Goal: Use online tool/utility

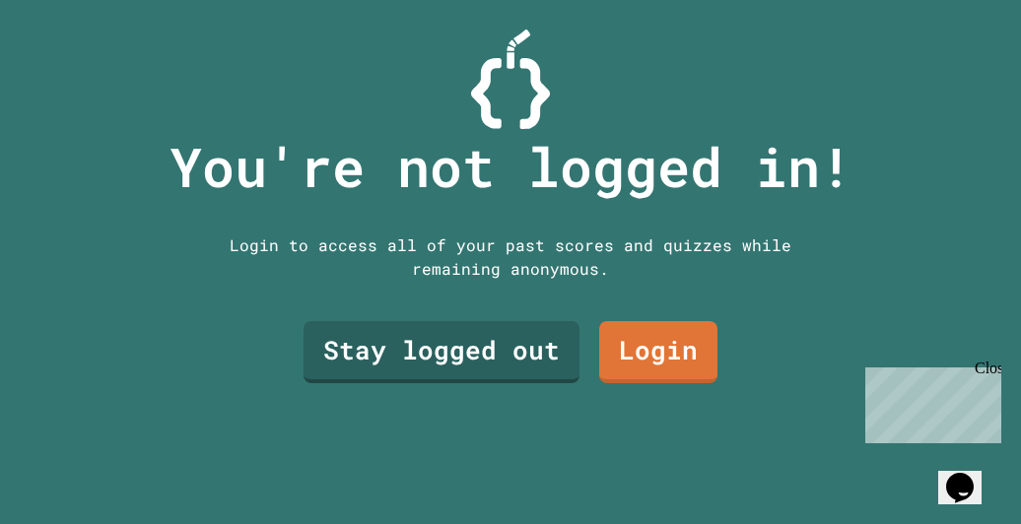
click at [494, 348] on link "Stay logged out" at bounding box center [442, 352] width 276 height 62
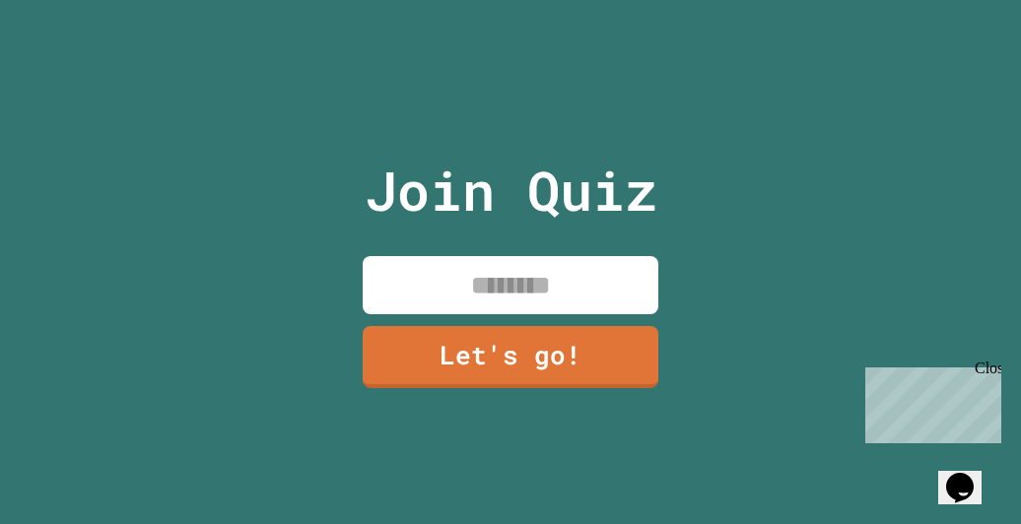
click at [560, 290] on input at bounding box center [511, 285] width 296 height 58
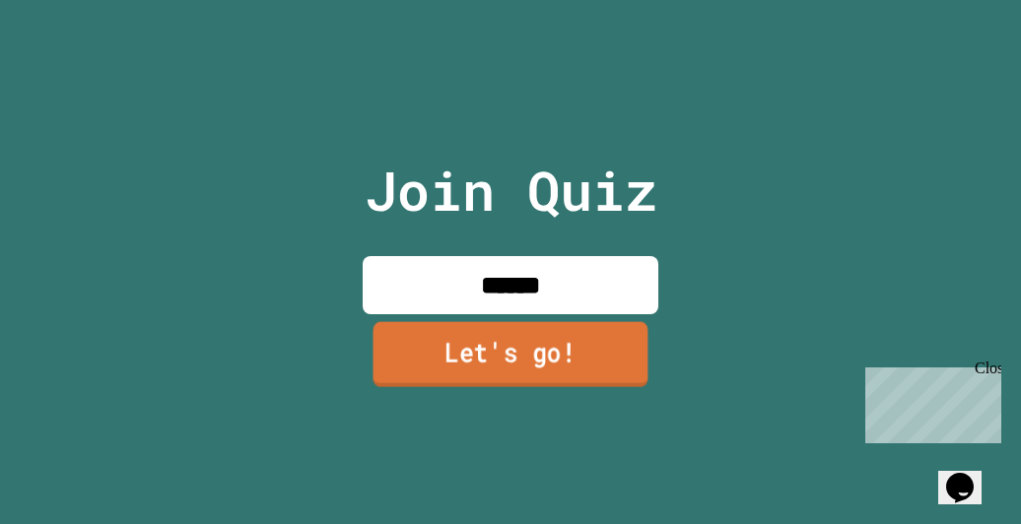
type input "******"
click at [406, 368] on link "Let's go!" at bounding box center [510, 354] width 287 height 65
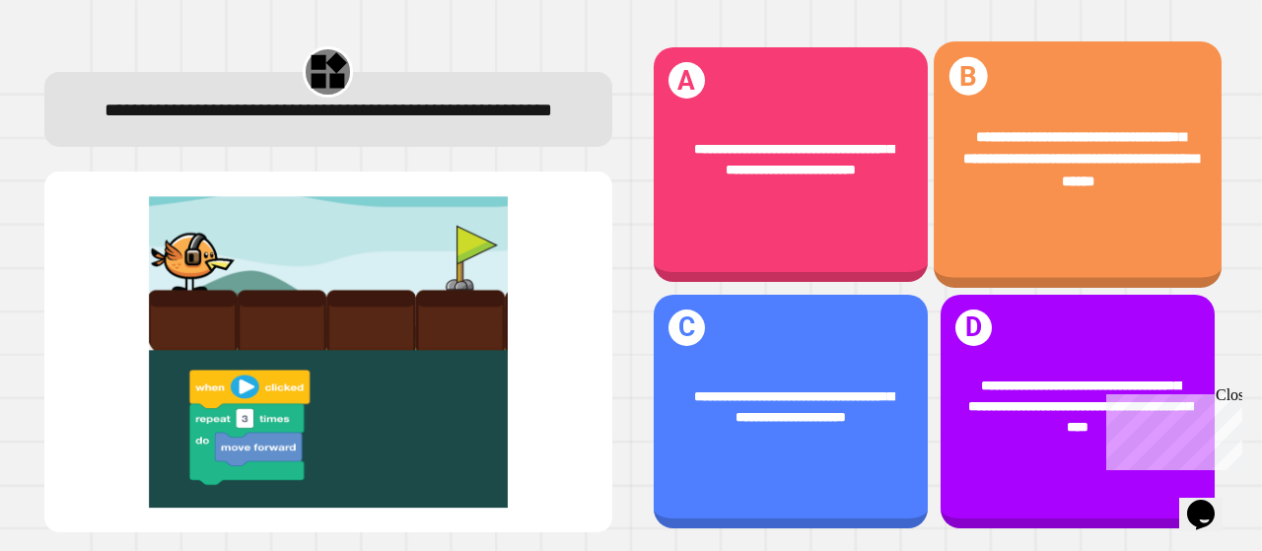
click at [996, 216] on div "**********" at bounding box center [1077, 159] width 288 height 123
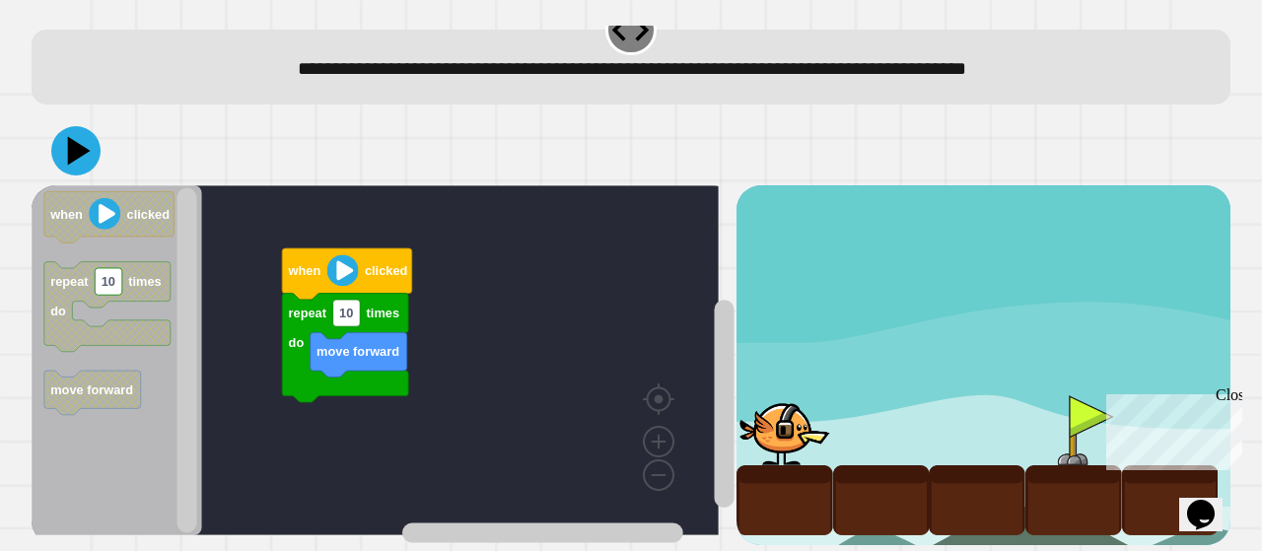
scroll to position [51, 0]
click at [92, 116] on div at bounding box center [631, 150] width 1199 height 69
click at [71, 137] on icon at bounding box center [79, 151] width 23 height 29
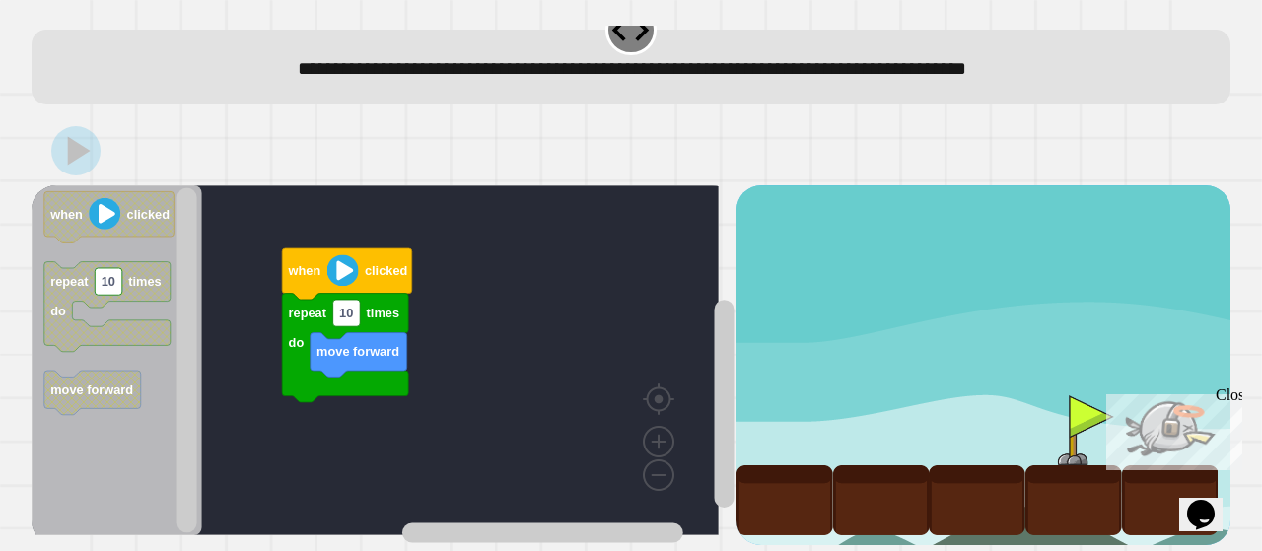
click at [354, 306] on rect "Blockly Workspace" at bounding box center [347, 313] width 28 height 27
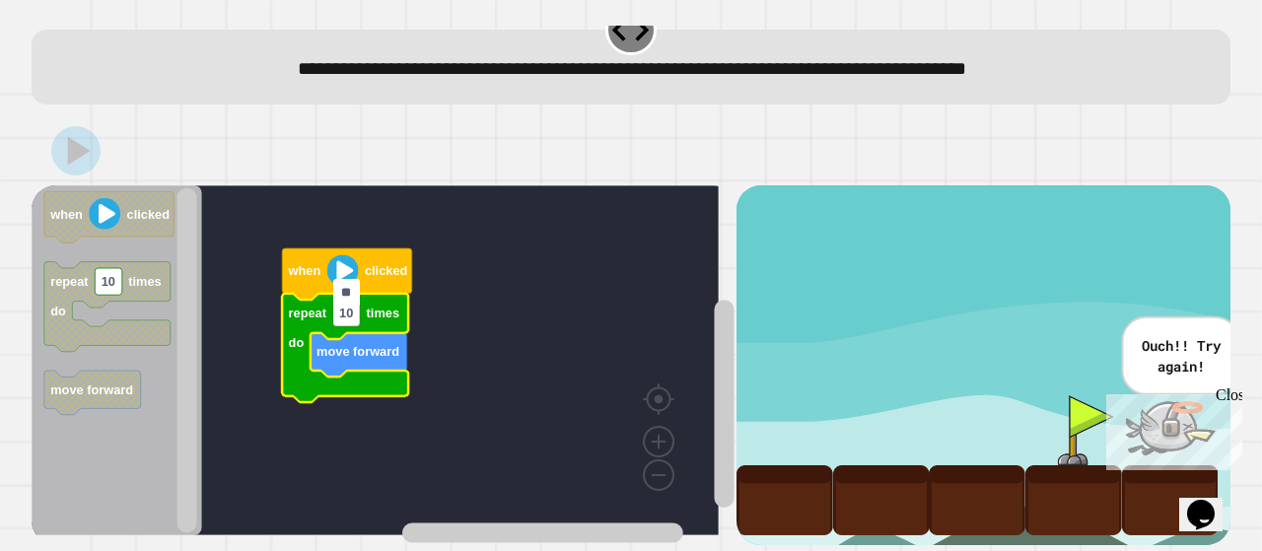
click at [343, 292] on input "**" at bounding box center [347, 292] width 28 height 27
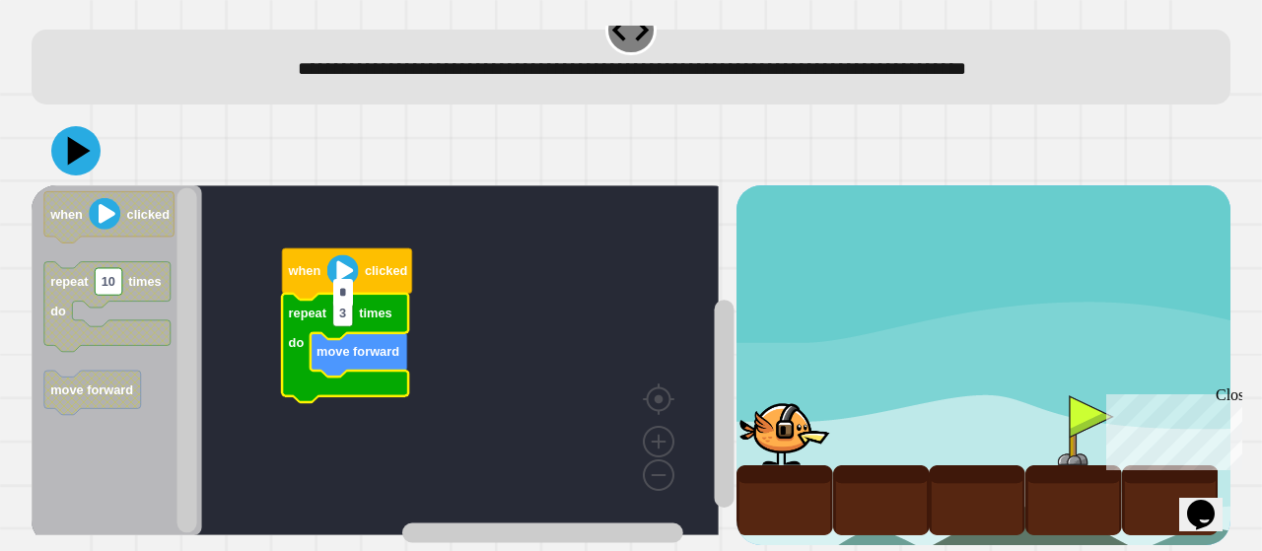
type input "*"
click at [65, 126] on icon at bounding box center [75, 150] width 49 height 49
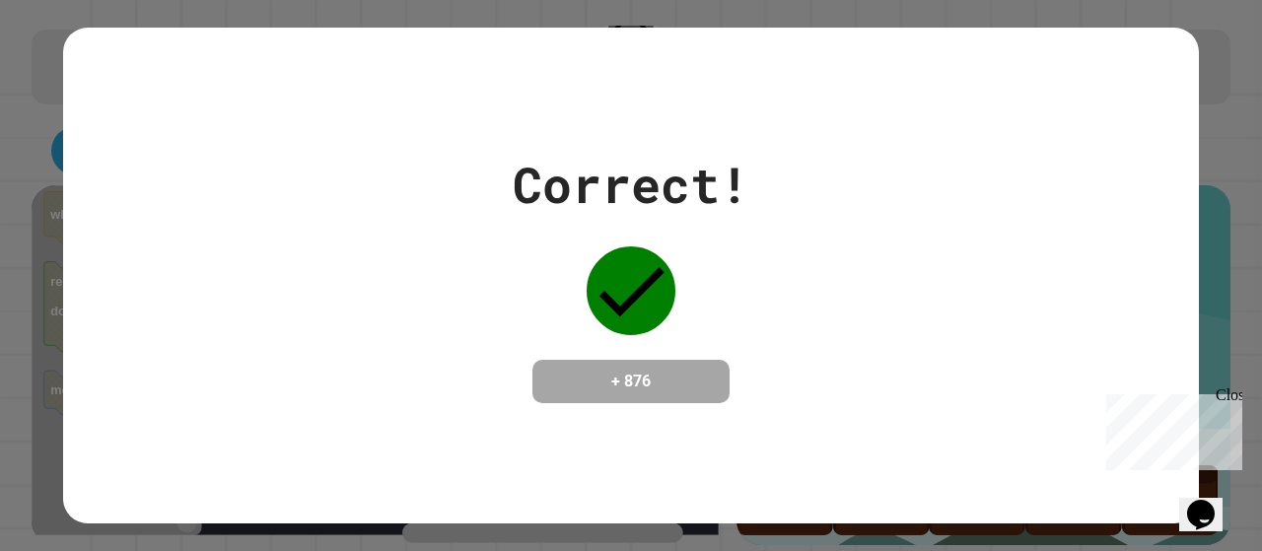
click at [900, 308] on div "Correct! + 876" at bounding box center [630, 275] width 1135 height 255
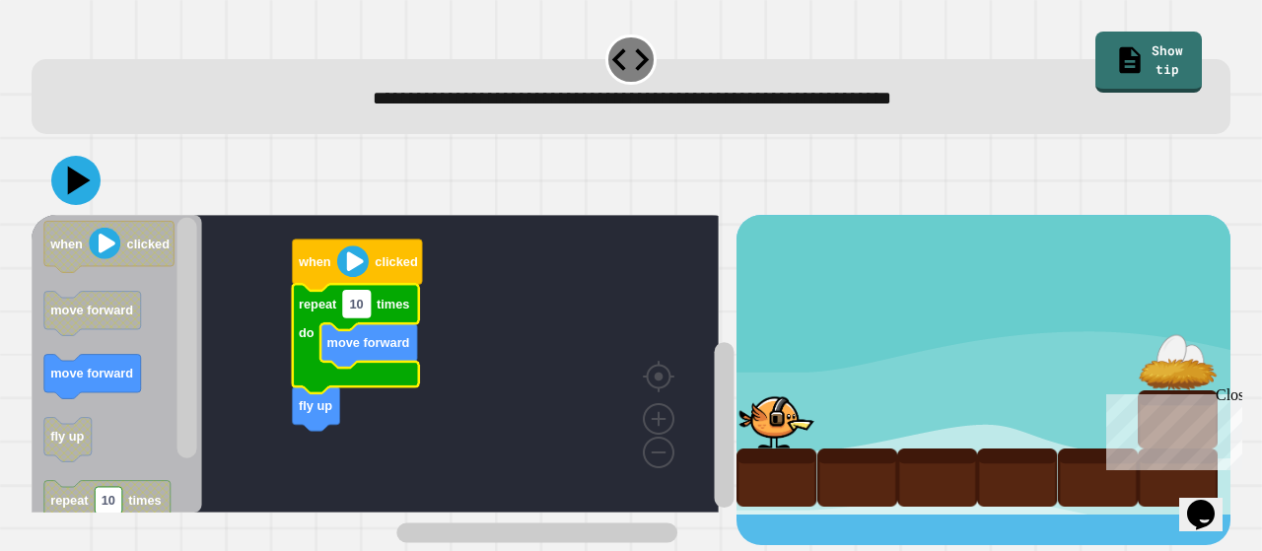
click at [354, 309] on text "10" at bounding box center [356, 304] width 14 height 15
type input "*"
click at [47, 190] on button at bounding box center [75, 180] width 59 height 59
click at [355, 318] on input "*" at bounding box center [353, 306] width 20 height 27
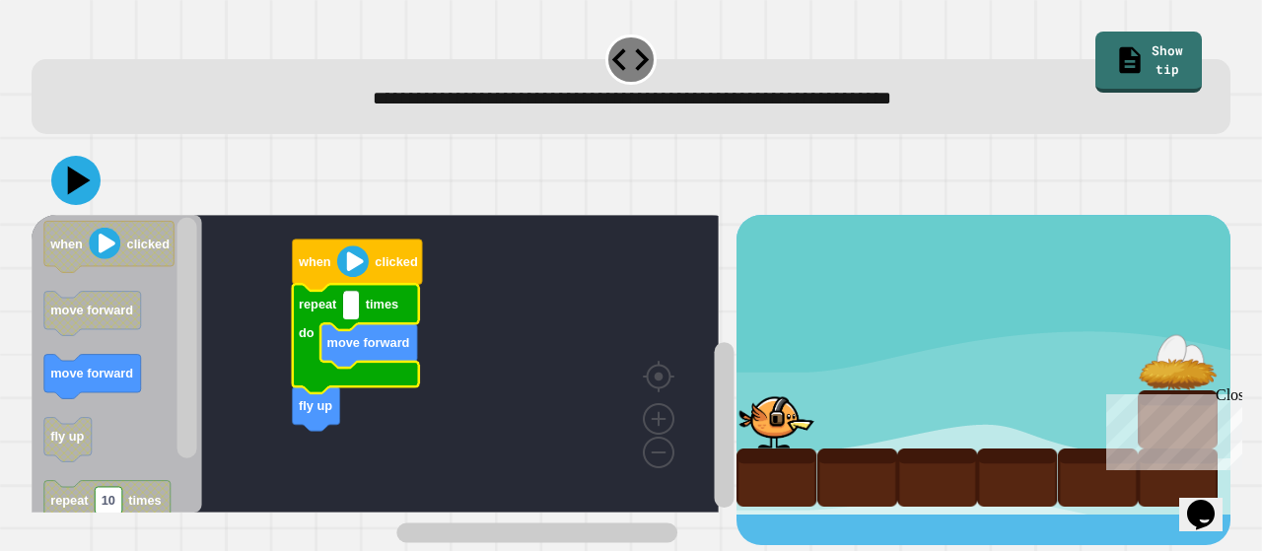
type input "*"
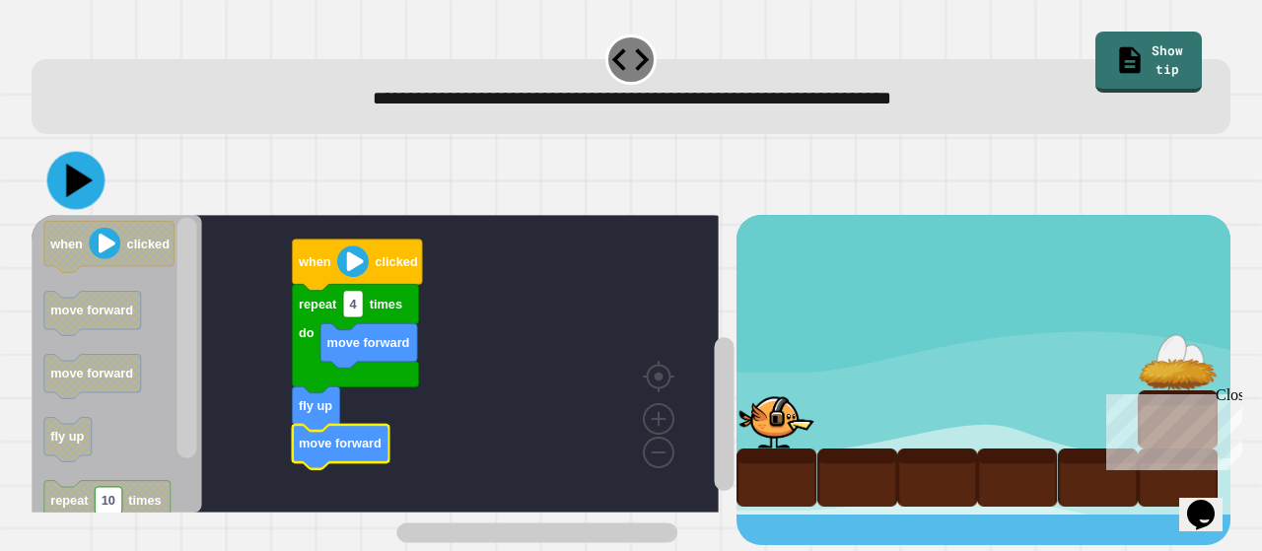
click at [83, 155] on button at bounding box center [76, 181] width 58 height 58
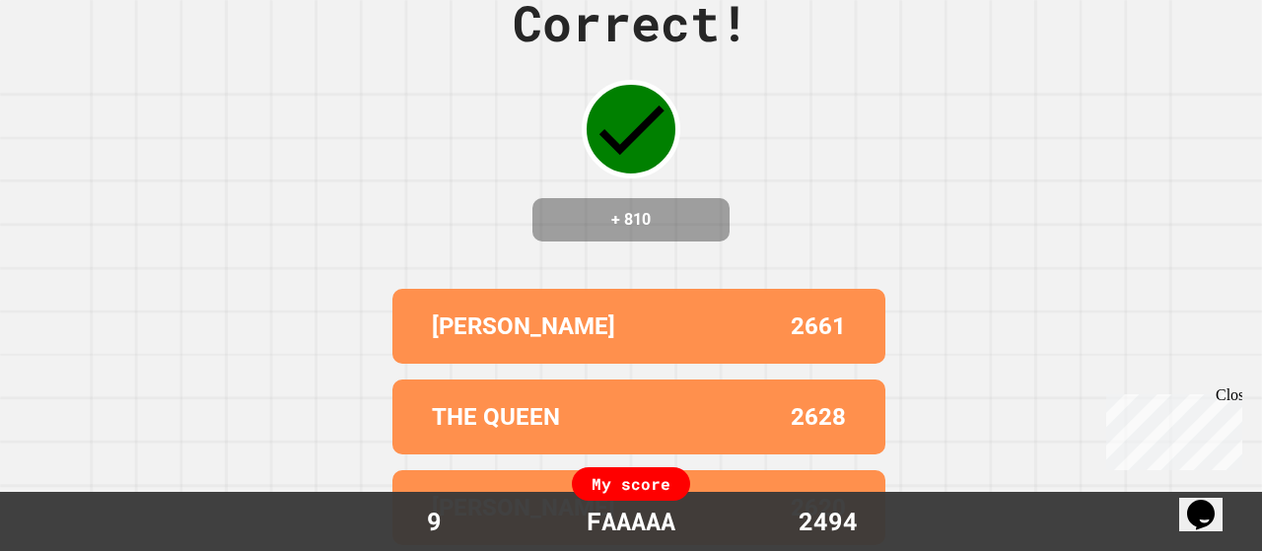
scroll to position [0, 0]
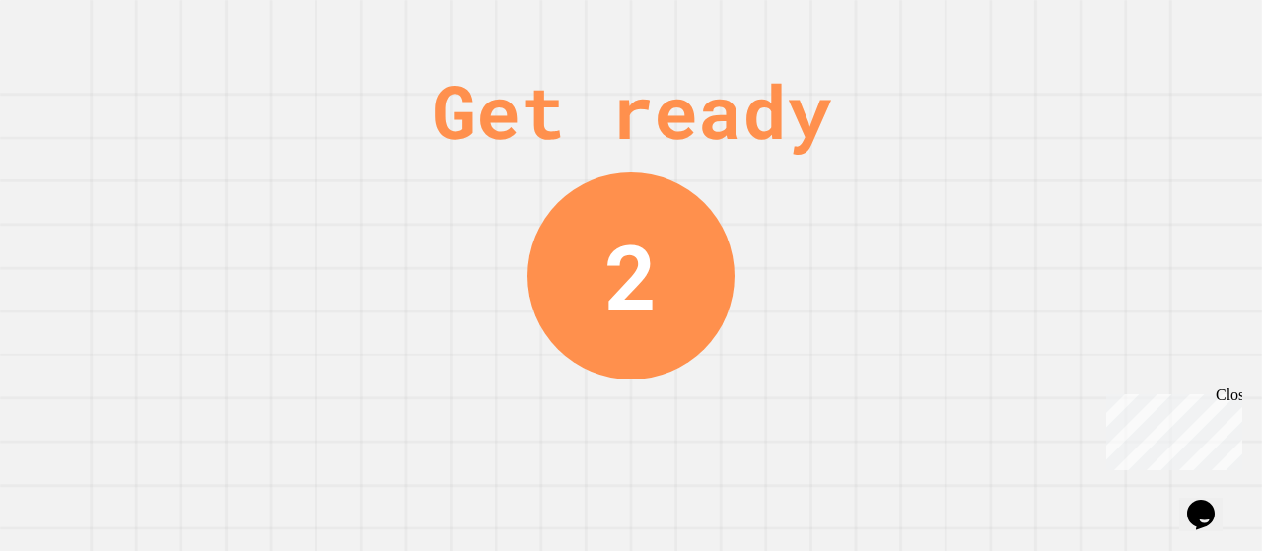
click at [457, 4] on div "Get ready 2" at bounding box center [631, 275] width 1262 height 551
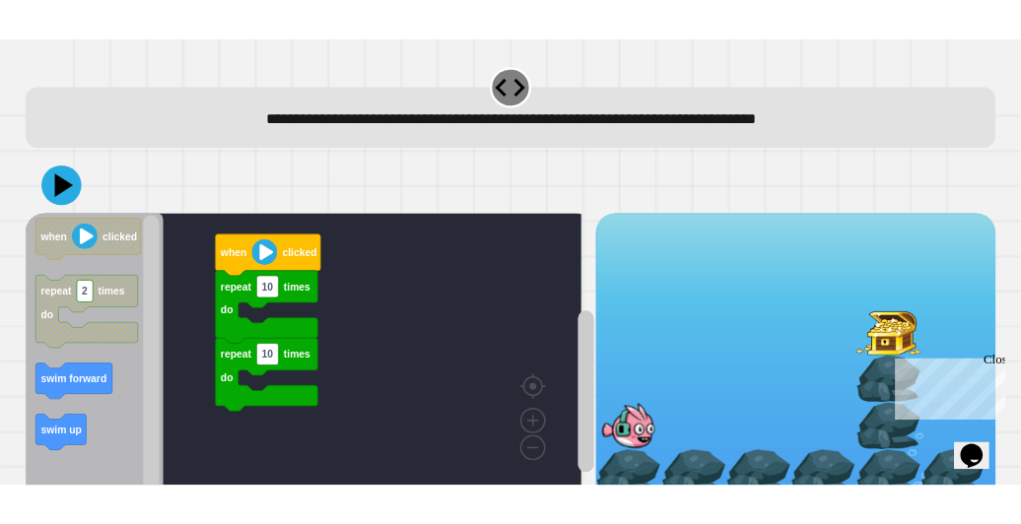
scroll to position [51, 0]
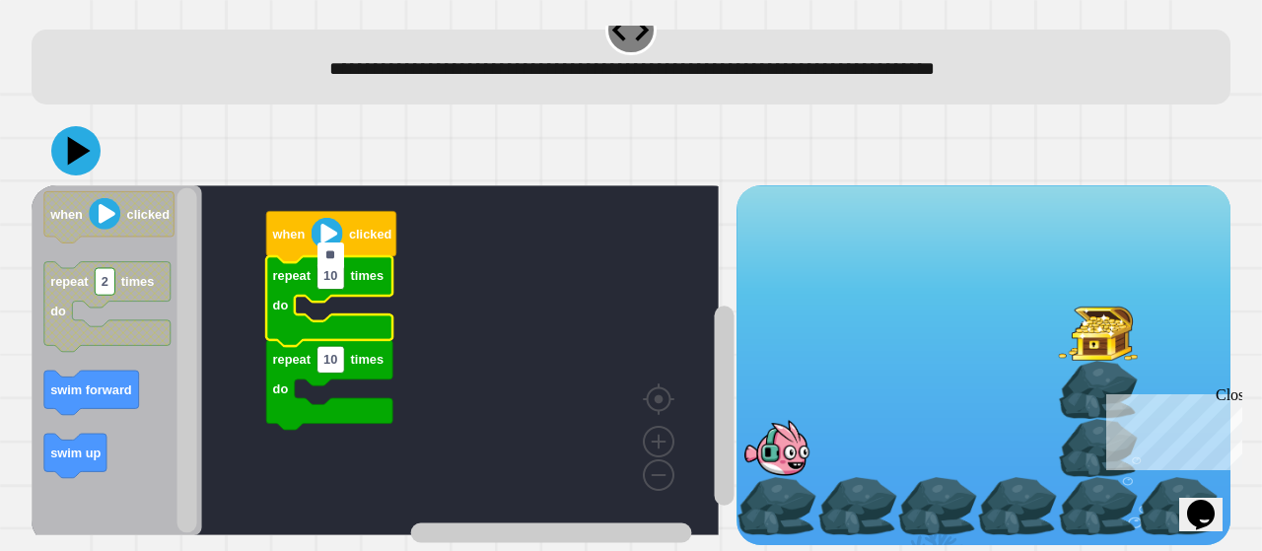
click at [327, 272] on icon "Blockly Workspace" at bounding box center [329, 301] width 126 height 90
click at [341, 257] on input "**" at bounding box center [331, 255] width 28 height 27
type input "*"
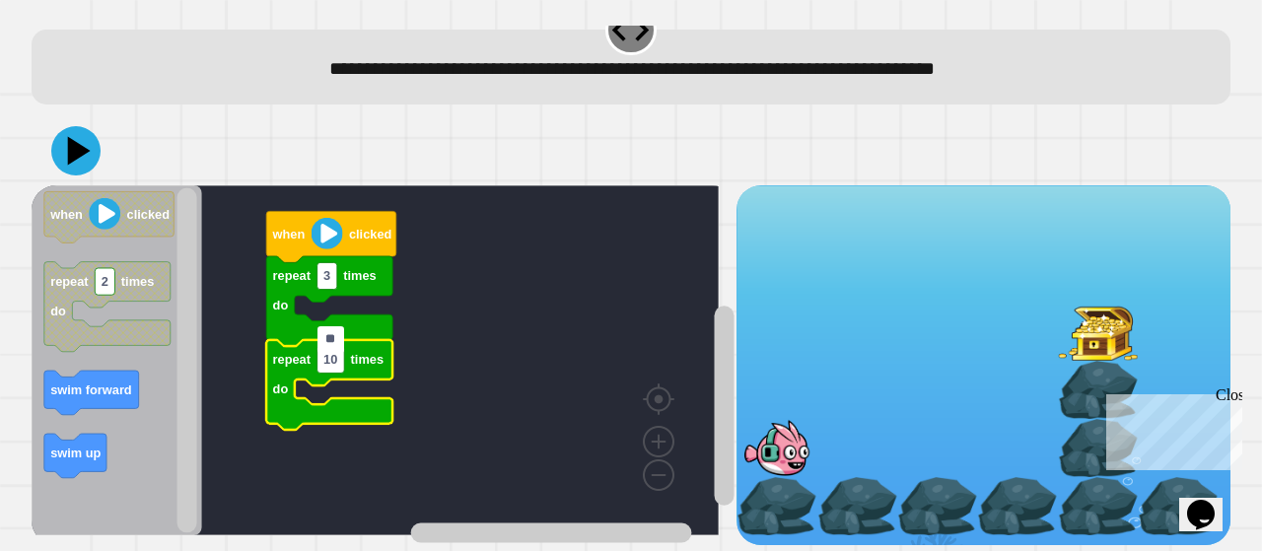
type input "*"
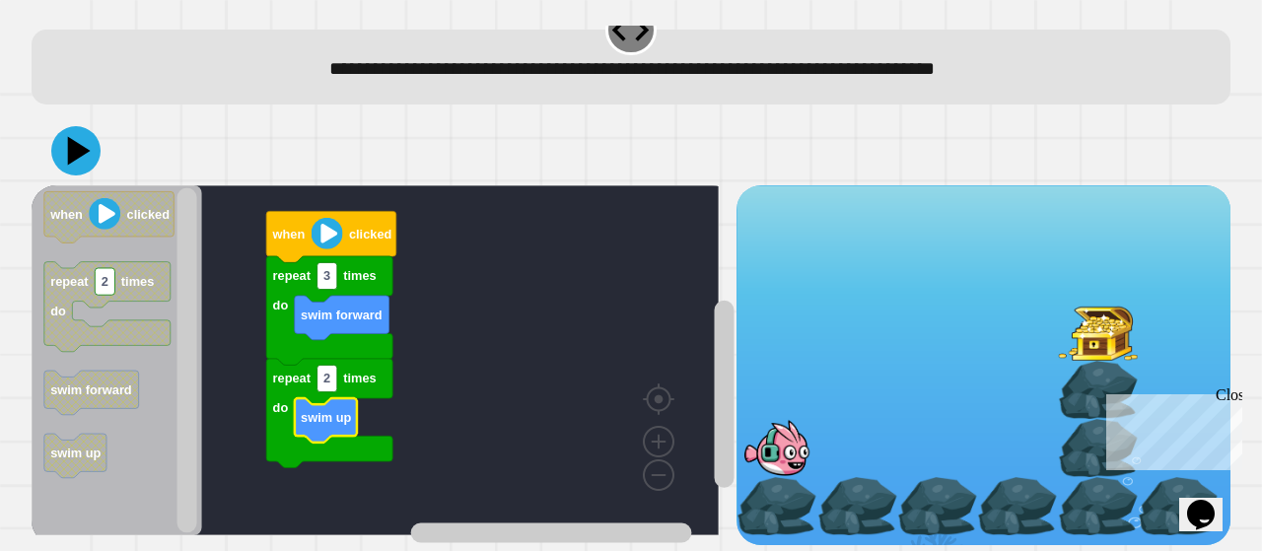
click at [80, 150] on icon at bounding box center [75, 150] width 49 height 49
click at [353, 305] on icon "Blockly Workspace" at bounding box center [342, 318] width 95 height 44
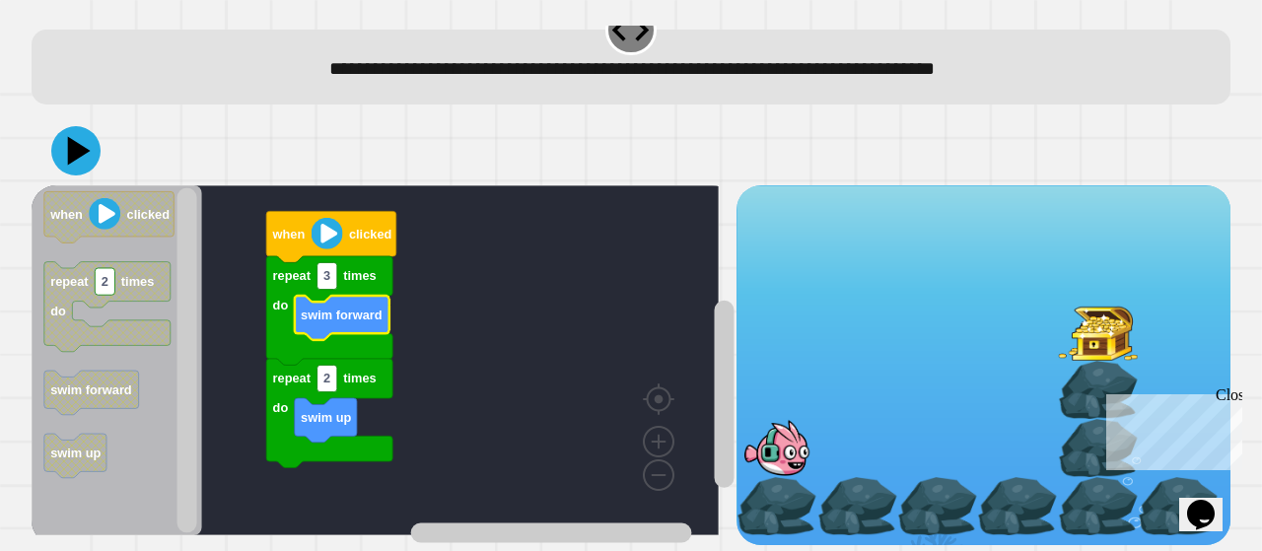
click at [353, 305] on icon "Blockly Workspace" at bounding box center [342, 318] width 95 height 44
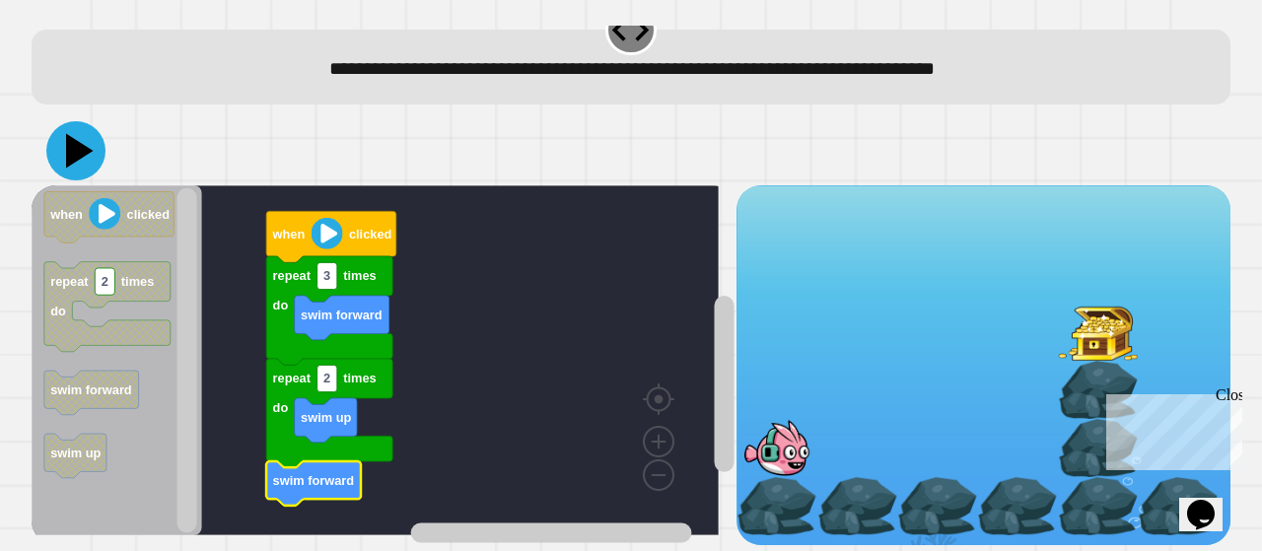
click at [63, 150] on icon at bounding box center [75, 150] width 59 height 59
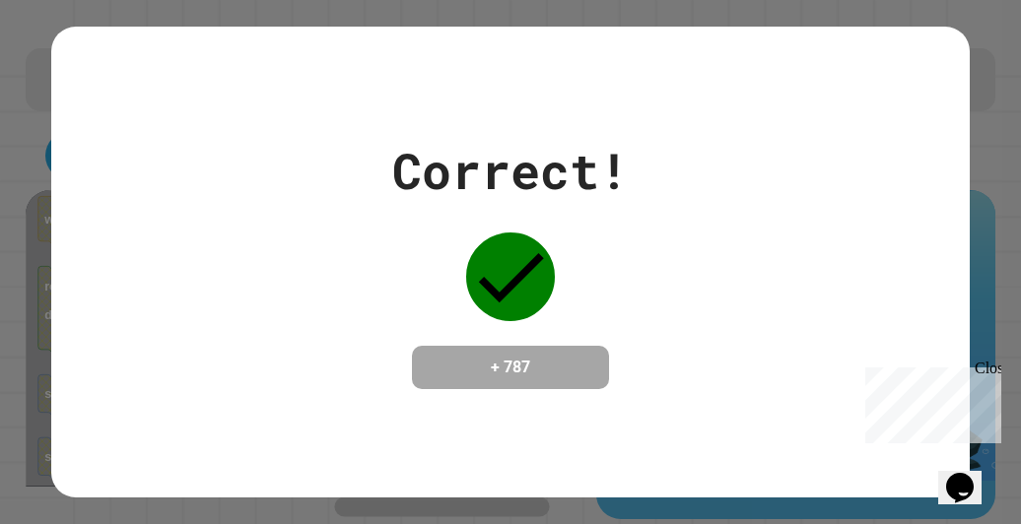
scroll to position [0, 0]
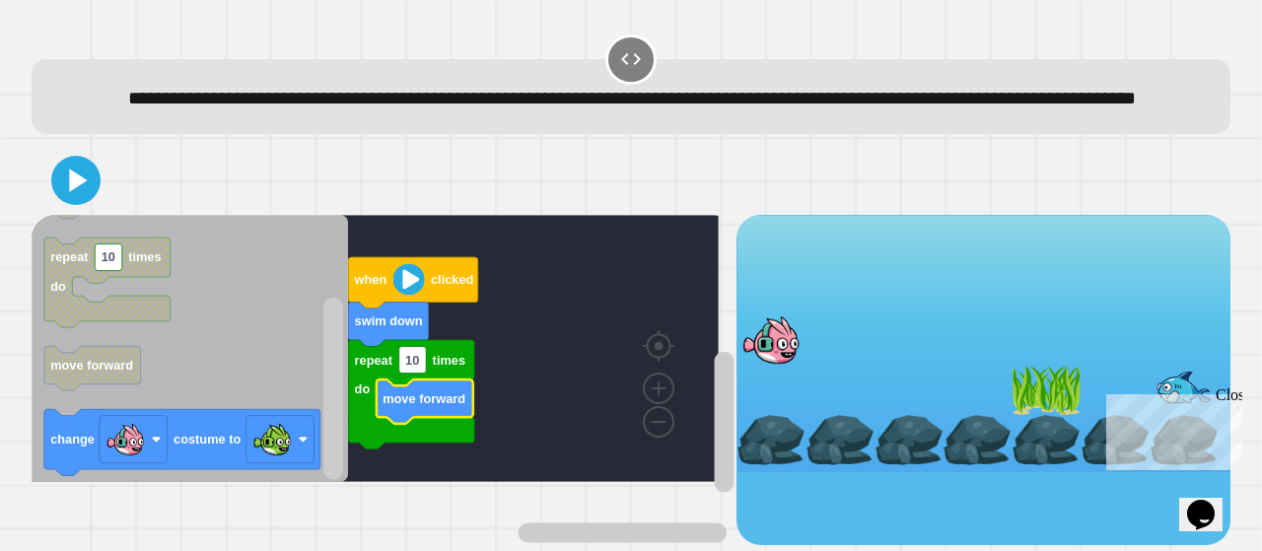
click at [413, 413] on icon "Blockly Workspace" at bounding box center [425, 401] width 97 height 44
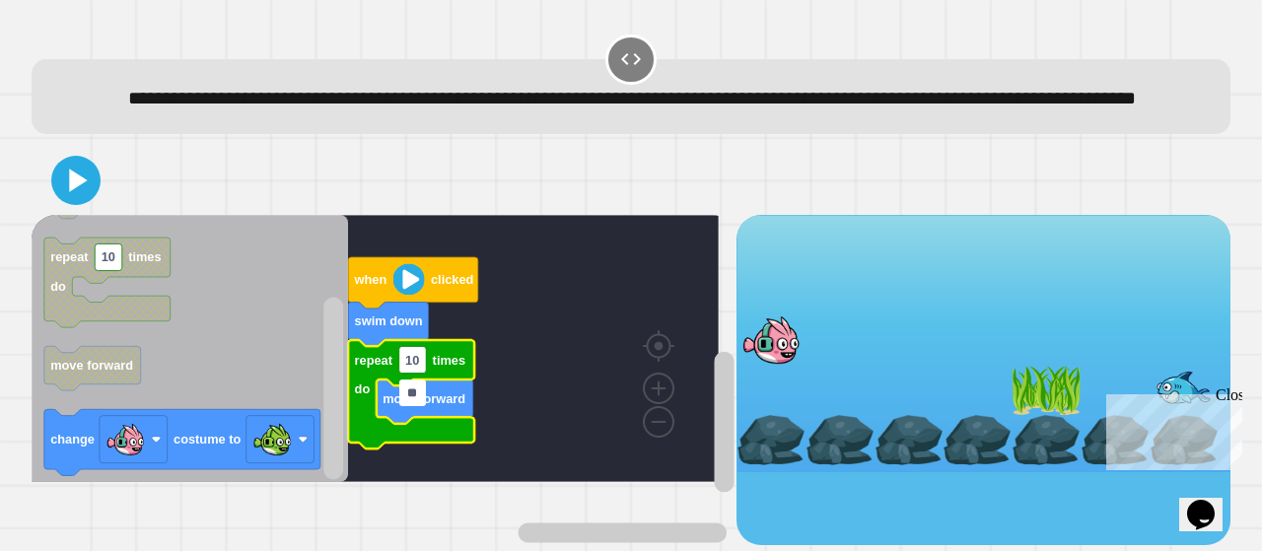
type input "*"
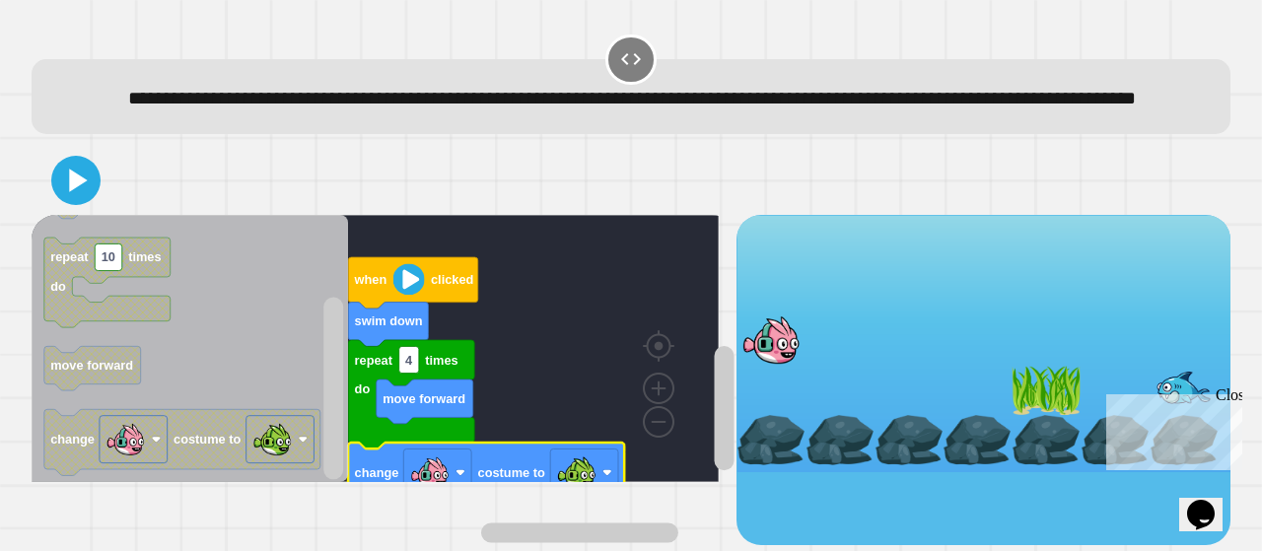
click at [78, 192] on icon at bounding box center [78, 181] width 18 height 23
